Goal: Task Accomplishment & Management: Manage account settings

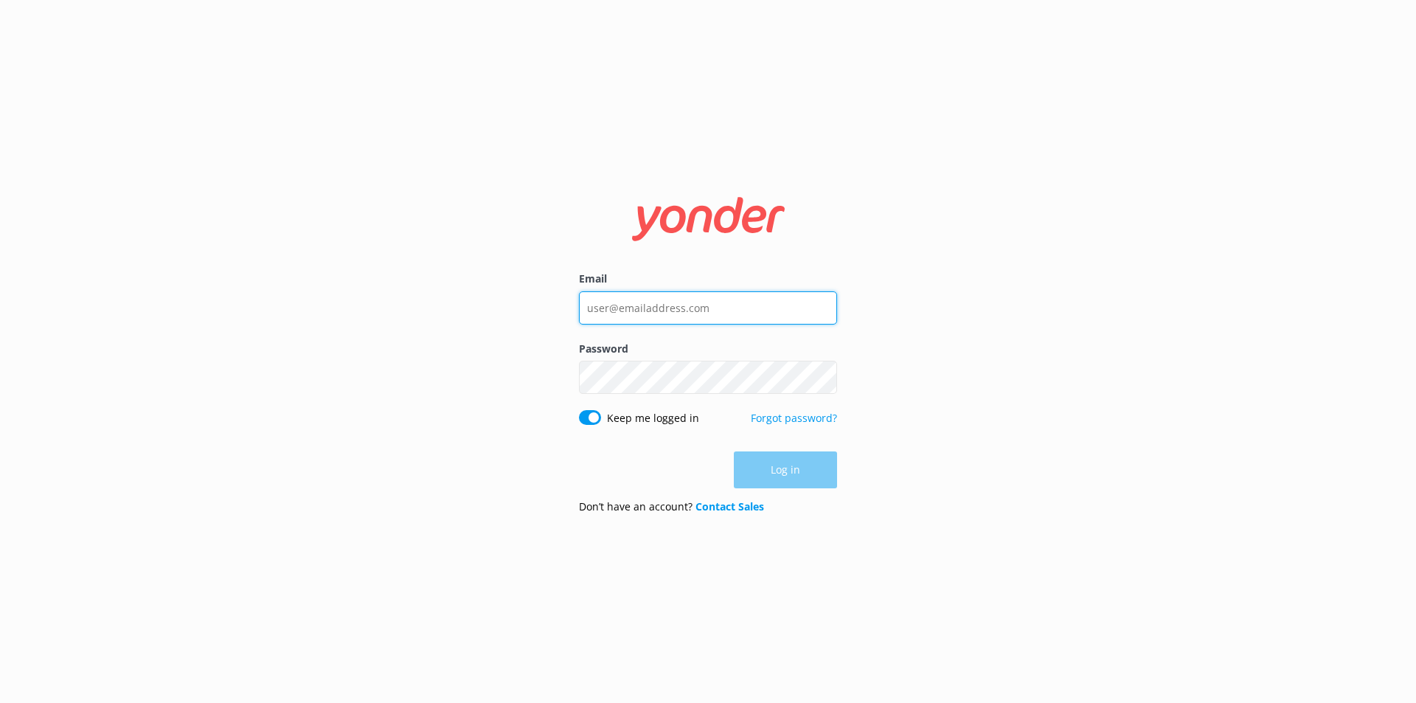
type input "[EMAIL_ADDRESS][DOMAIN_NAME]"
click at [801, 477] on div "Log in" at bounding box center [708, 469] width 258 height 37
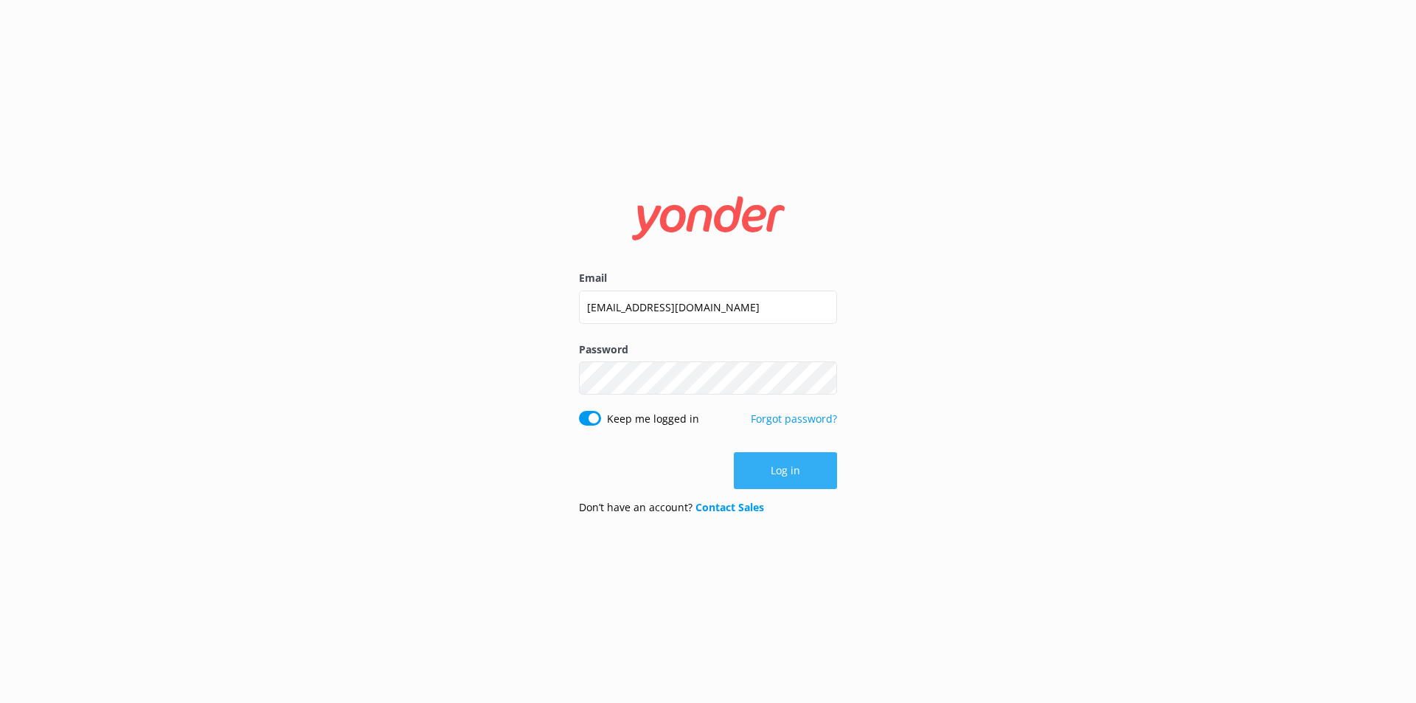
click at [786, 454] on button "Log in" at bounding box center [785, 470] width 103 height 37
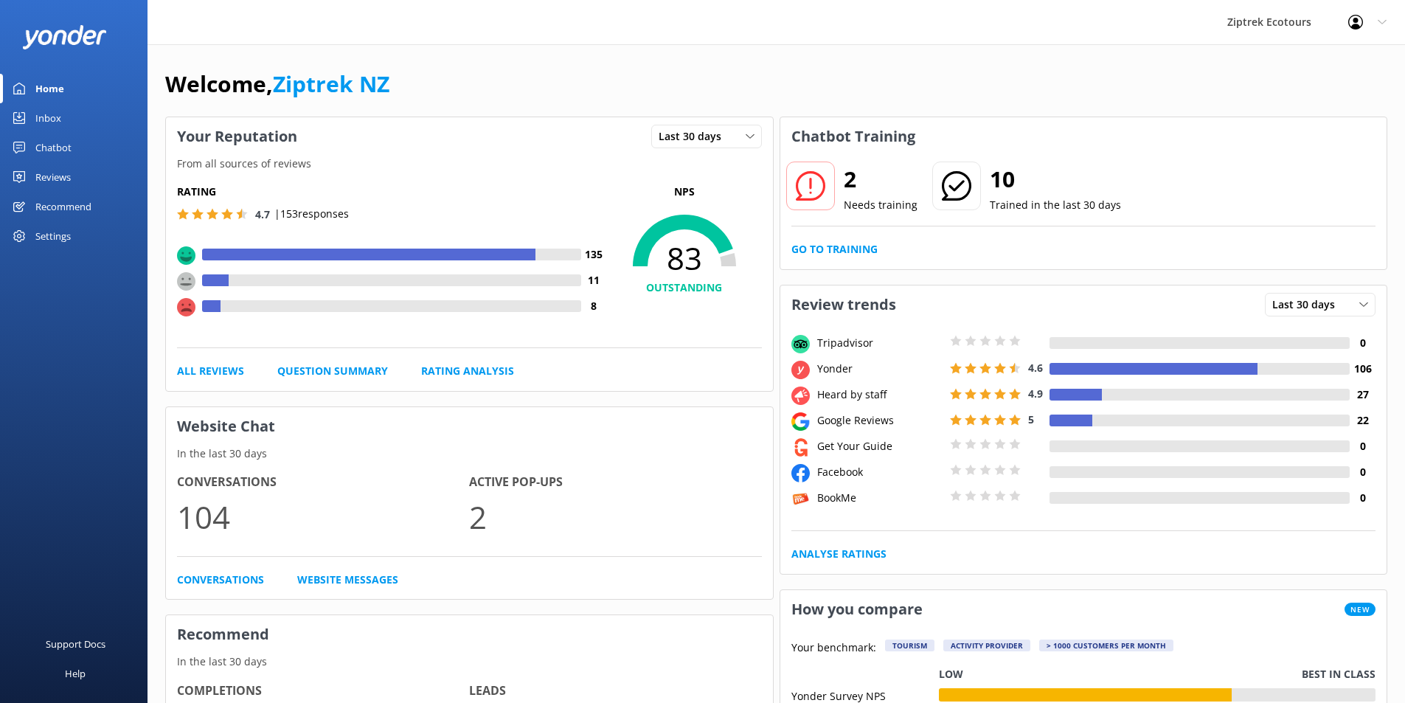
click at [38, 145] on div "Chatbot" at bounding box center [53, 148] width 36 height 30
